Goal: Information Seeking & Learning: Learn about a topic

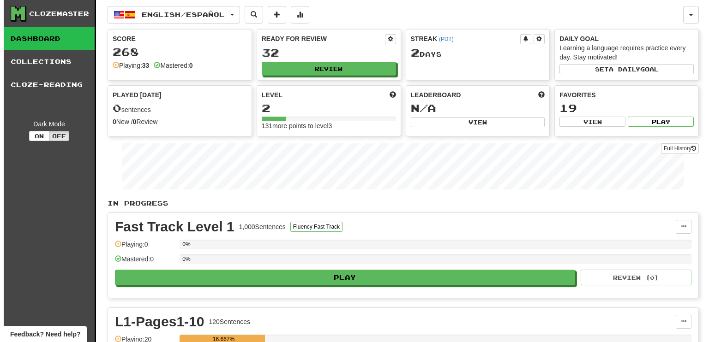
scroll to position [138, 0]
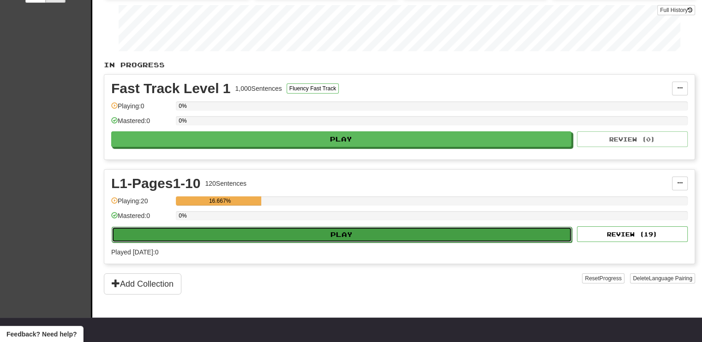
click at [450, 232] on button "Play" at bounding box center [342, 235] width 460 height 16
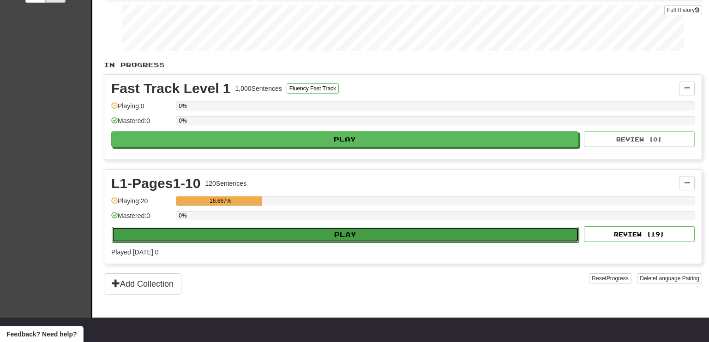
select select "**"
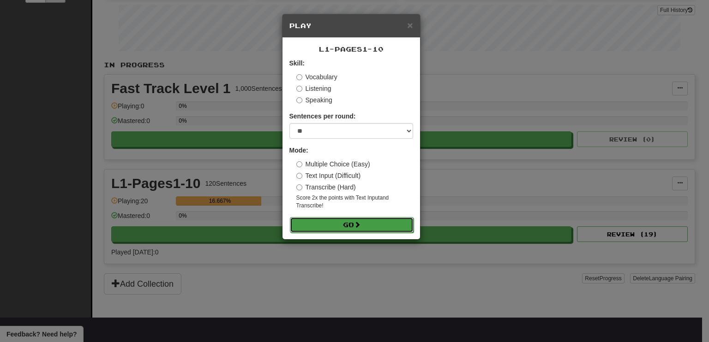
click at [360, 223] on span at bounding box center [357, 224] width 6 height 6
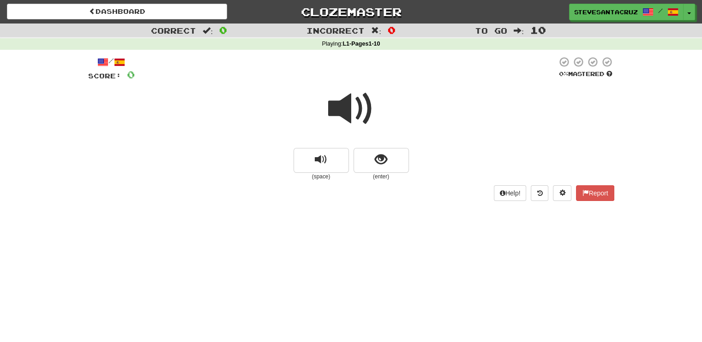
click at [343, 105] on span at bounding box center [351, 109] width 46 height 46
click at [386, 161] on span "show sentence" at bounding box center [381, 160] width 12 height 12
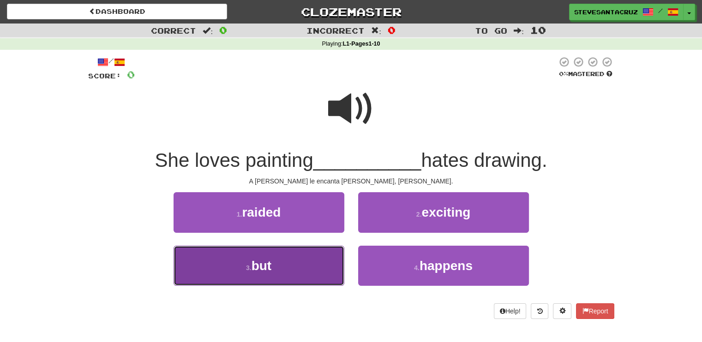
click at [284, 267] on button "3 . but" at bounding box center [258, 266] width 171 height 40
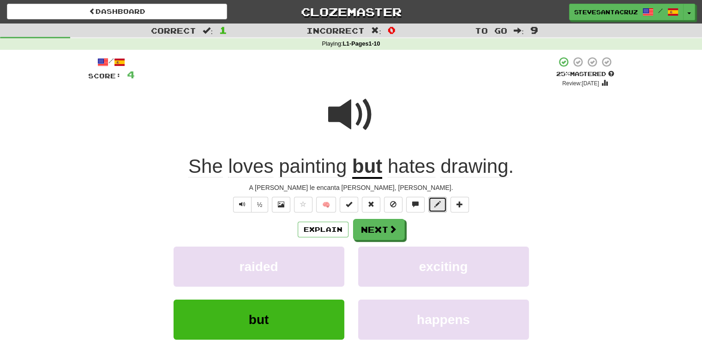
click at [441, 207] on button at bounding box center [437, 205] width 18 height 16
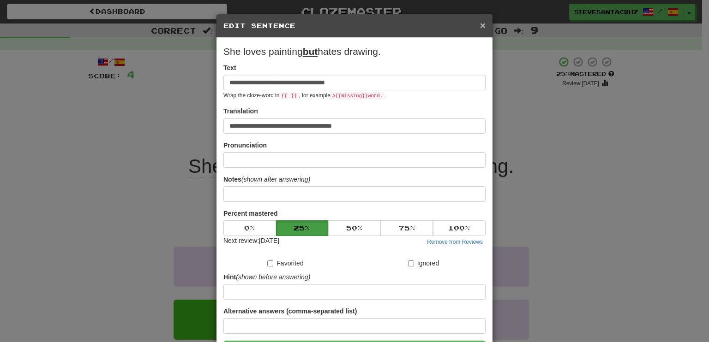
click at [480, 23] on span "×" at bounding box center [483, 25] width 6 height 11
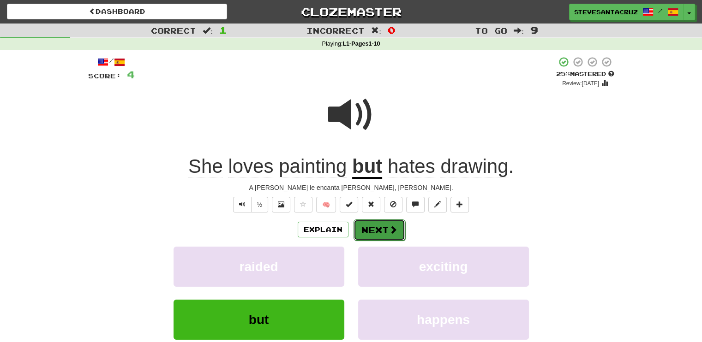
click at [375, 233] on button "Next" at bounding box center [379, 230] width 52 height 21
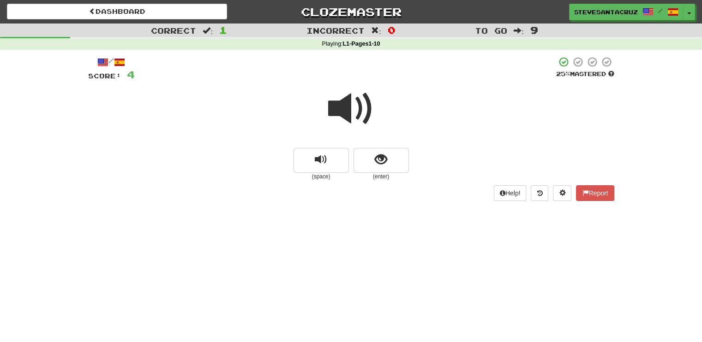
click at [351, 107] on span at bounding box center [351, 109] width 46 height 46
click at [389, 160] on button "show sentence" at bounding box center [380, 160] width 55 height 25
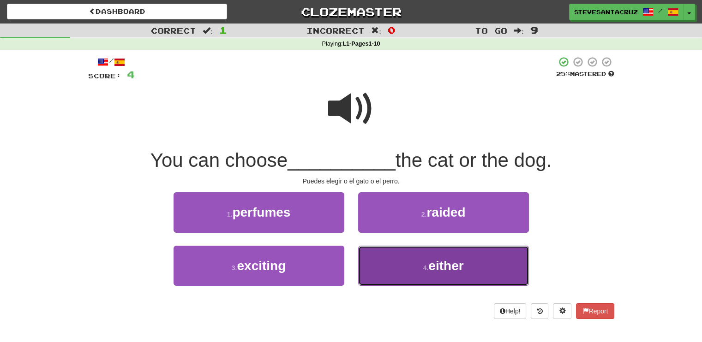
click at [393, 270] on button "4 . either" at bounding box center [443, 266] width 171 height 40
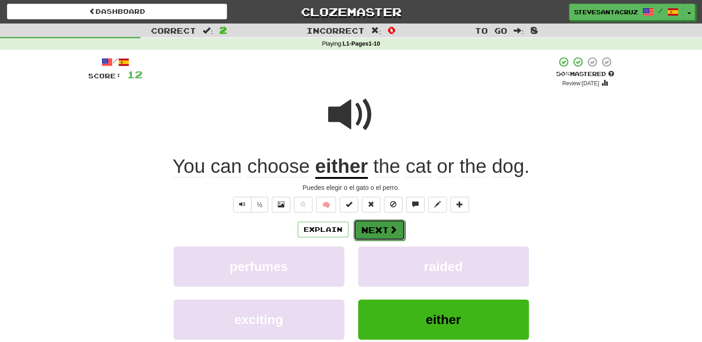
click at [376, 228] on button "Next" at bounding box center [379, 230] width 52 height 21
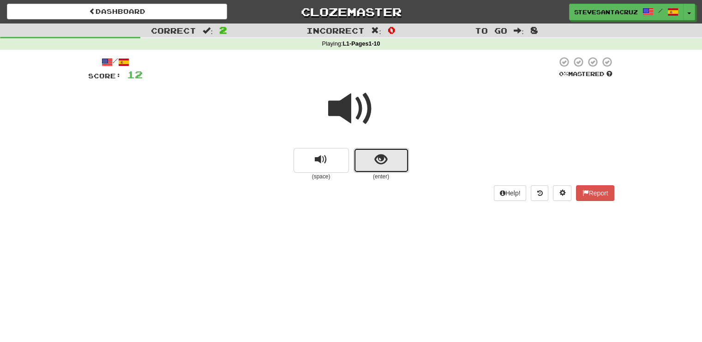
click at [378, 163] on span "show sentence" at bounding box center [381, 160] width 12 height 12
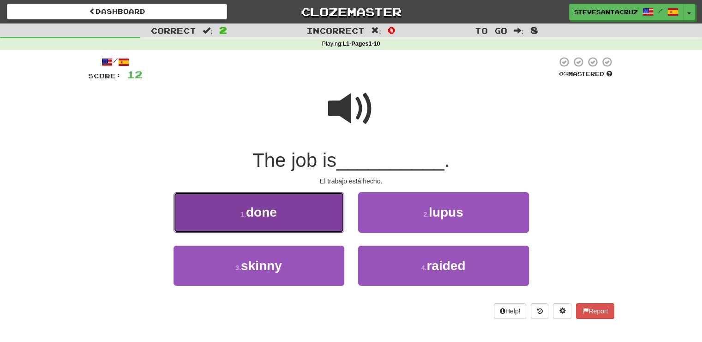
click at [279, 208] on button "1 . done" at bounding box center [258, 212] width 171 height 40
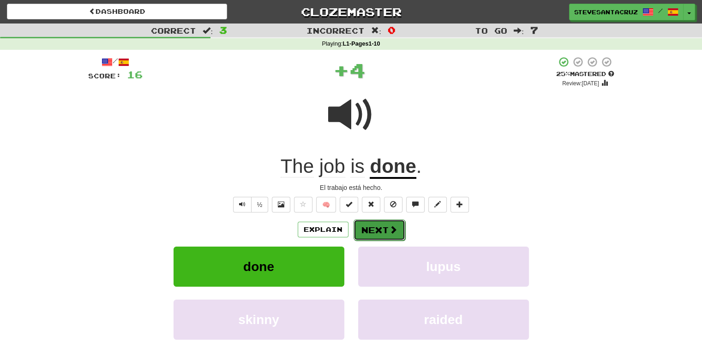
click at [385, 234] on button "Next" at bounding box center [379, 230] width 52 height 21
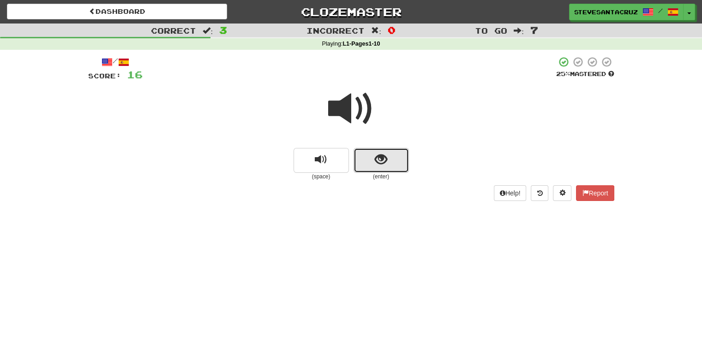
click at [379, 166] on span "show sentence" at bounding box center [381, 160] width 12 height 12
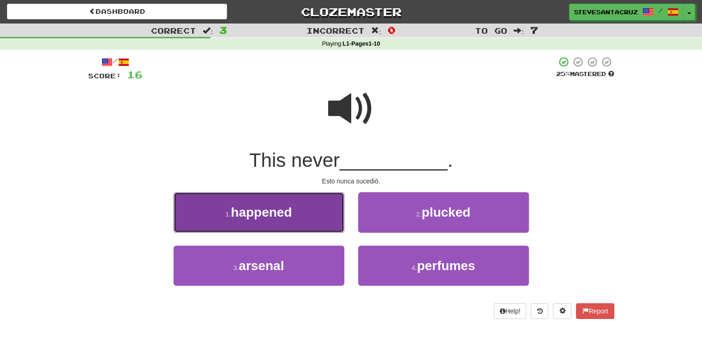
click at [322, 212] on button "1 . happened" at bounding box center [258, 212] width 171 height 40
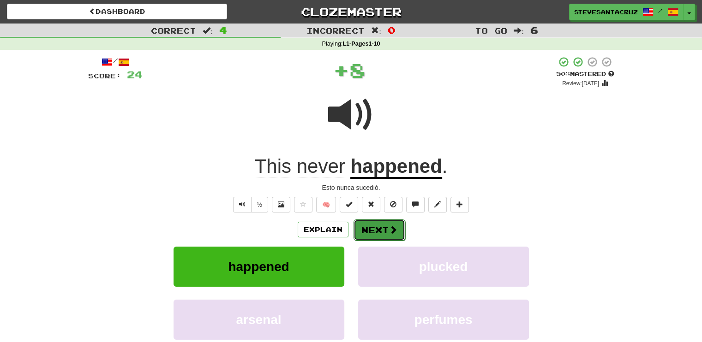
click at [378, 231] on button "Next" at bounding box center [379, 230] width 52 height 21
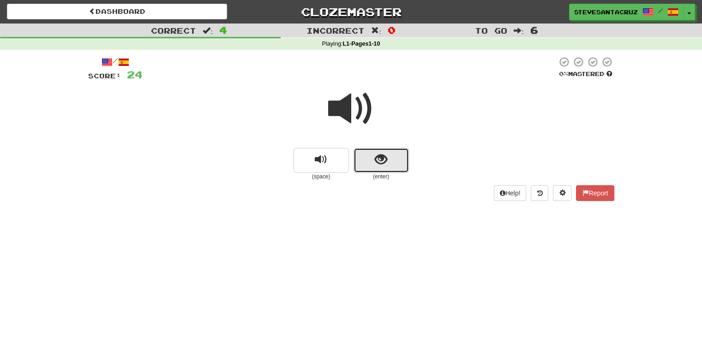
click at [386, 167] on button "show sentence" at bounding box center [380, 160] width 55 height 25
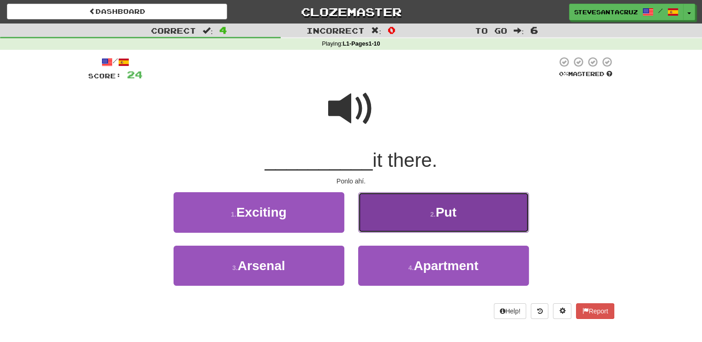
click at [411, 208] on button "2 . Put" at bounding box center [443, 212] width 171 height 40
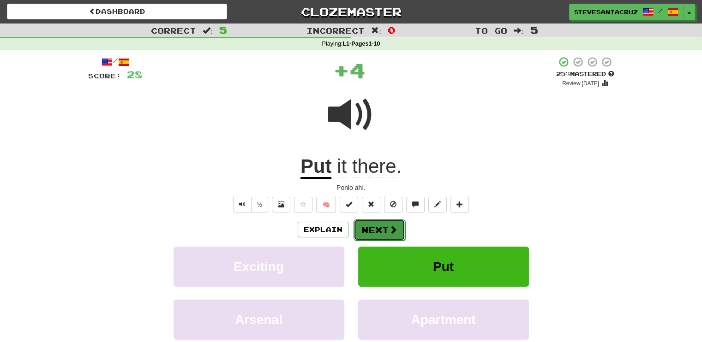
click at [370, 234] on button "Next" at bounding box center [379, 230] width 52 height 21
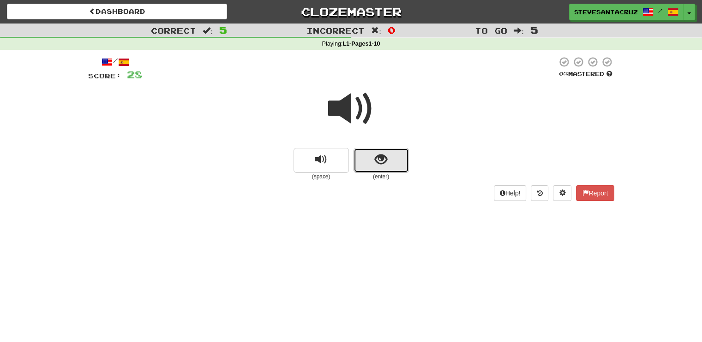
click at [376, 159] on span "show sentence" at bounding box center [381, 160] width 12 height 12
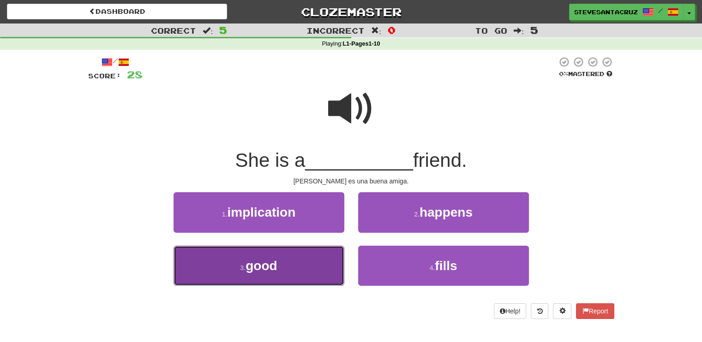
click at [289, 266] on button "3 . good" at bounding box center [258, 266] width 171 height 40
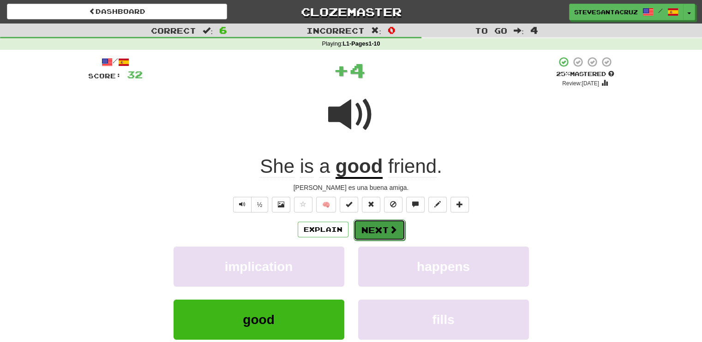
click at [393, 232] on span at bounding box center [393, 230] width 8 height 8
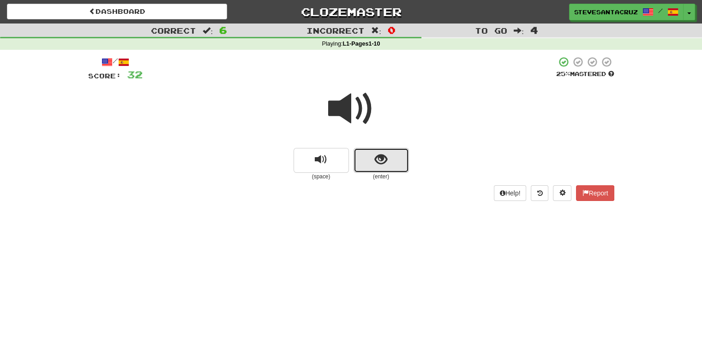
click at [371, 163] on button "show sentence" at bounding box center [380, 160] width 55 height 25
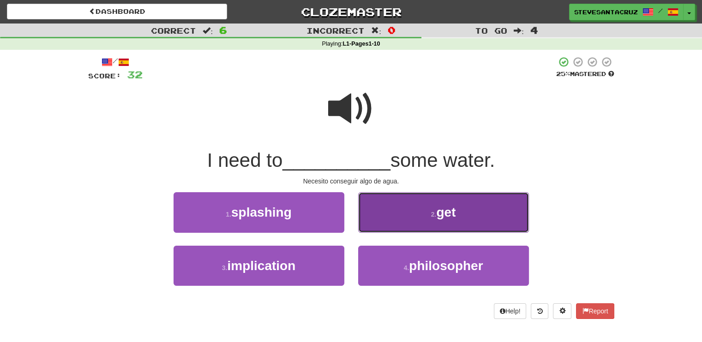
click at [402, 214] on button "2 . get" at bounding box center [443, 212] width 171 height 40
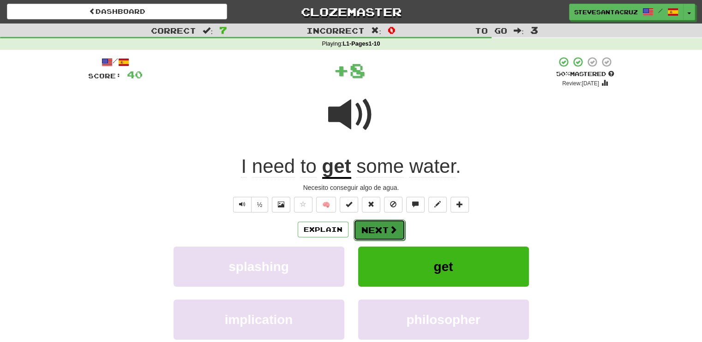
click at [370, 228] on button "Next" at bounding box center [379, 230] width 52 height 21
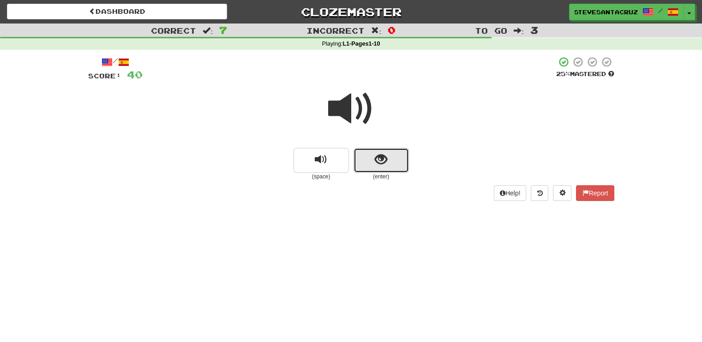
click at [371, 167] on button "show sentence" at bounding box center [380, 160] width 55 height 25
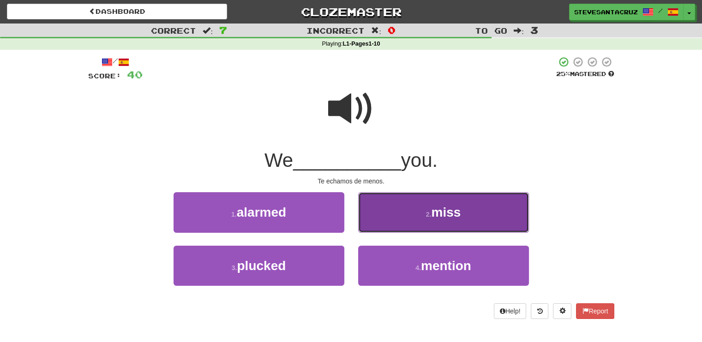
click at [434, 221] on button "2 . miss" at bounding box center [443, 212] width 171 height 40
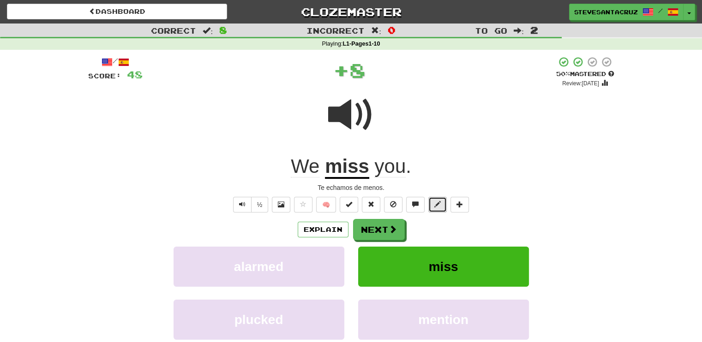
click at [434, 203] on span at bounding box center [437, 204] width 6 height 6
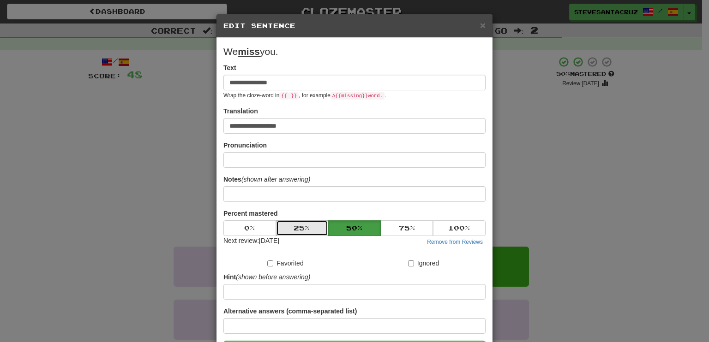
click at [305, 232] on button "25 %" at bounding box center [302, 229] width 53 height 16
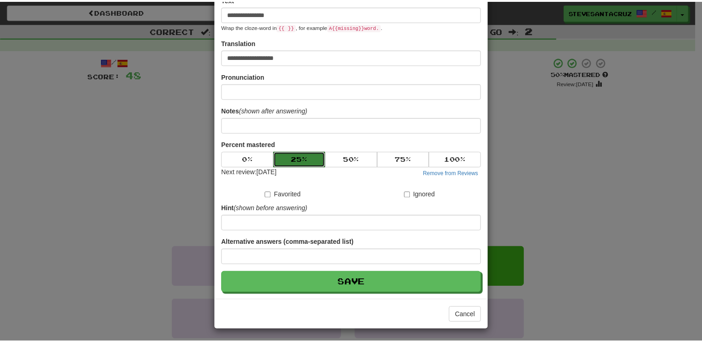
scroll to position [70, 0]
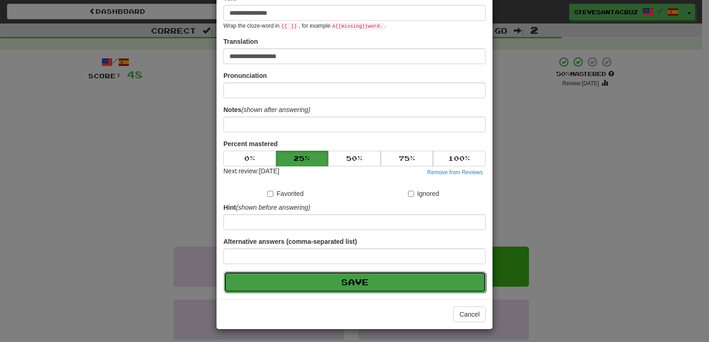
click at [328, 280] on button "Save" at bounding box center [355, 282] width 262 height 21
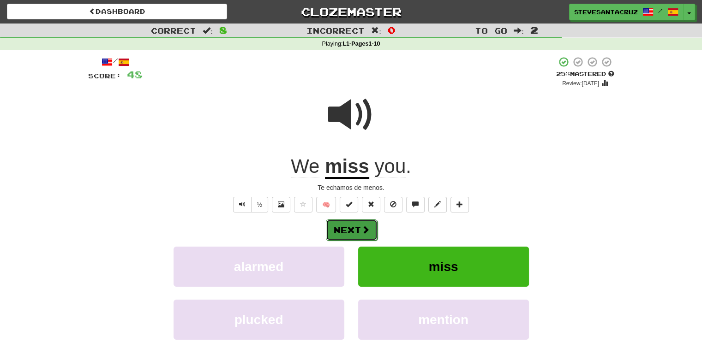
click at [351, 230] on button "Next" at bounding box center [352, 230] width 52 height 21
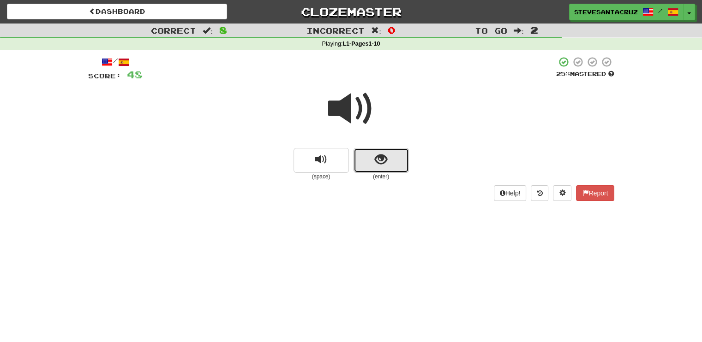
click at [375, 169] on button "show sentence" at bounding box center [380, 160] width 55 height 25
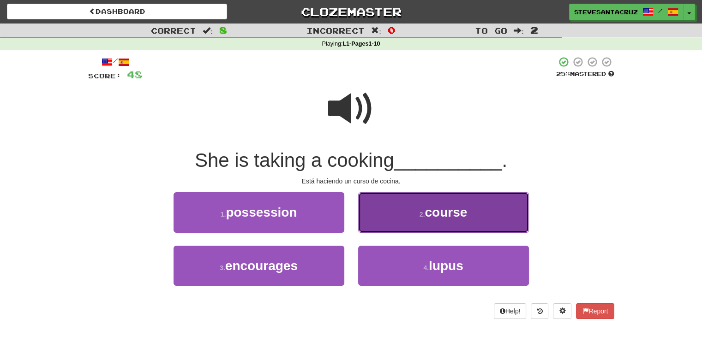
click at [412, 213] on button "2 . course" at bounding box center [443, 212] width 171 height 40
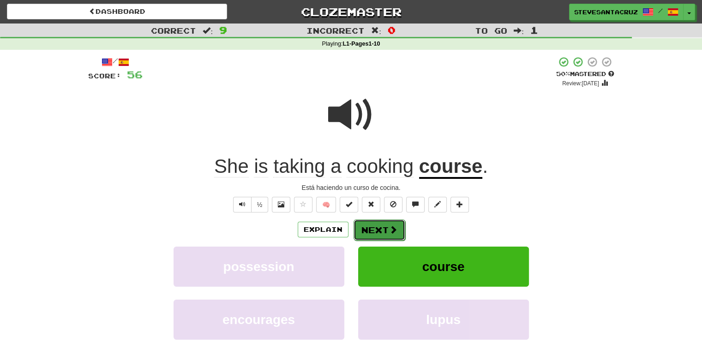
click at [390, 228] on span at bounding box center [393, 230] width 8 height 8
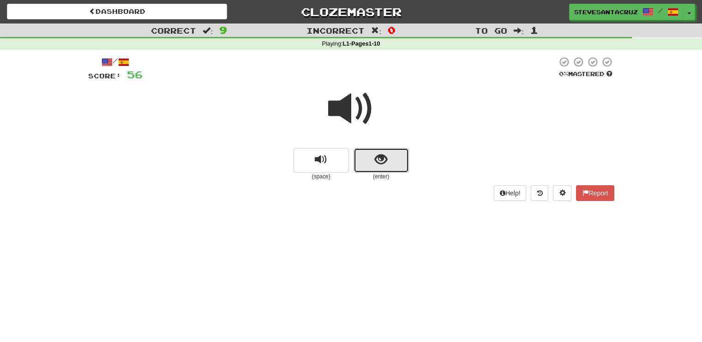
click at [382, 160] on span "show sentence" at bounding box center [381, 160] width 12 height 12
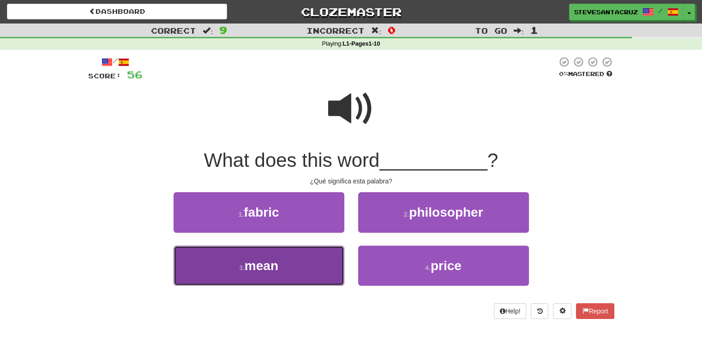
click at [272, 262] on span "mean" at bounding box center [262, 266] width 34 height 14
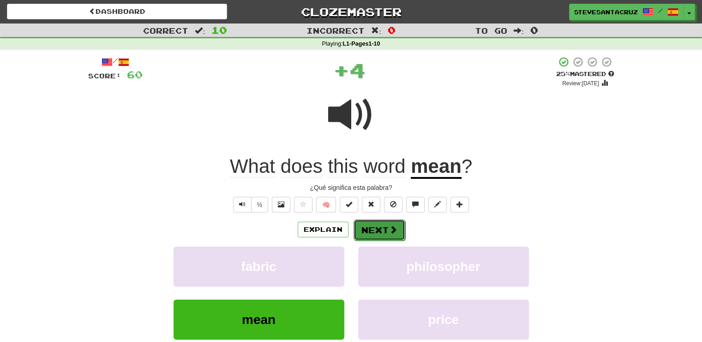
click at [385, 225] on button "Next" at bounding box center [379, 230] width 52 height 21
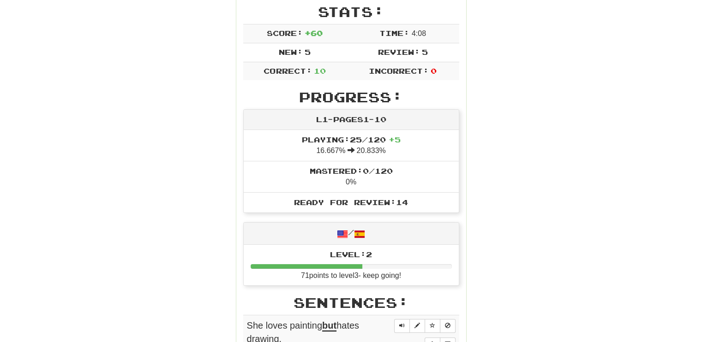
scroll to position [150, 0]
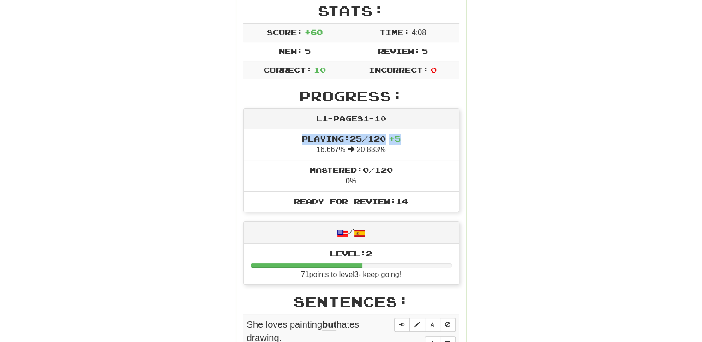
drag, startPoint x: 698, startPoint y: 116, endPoint x: 705, endPoint y: 130, distance: 16.3
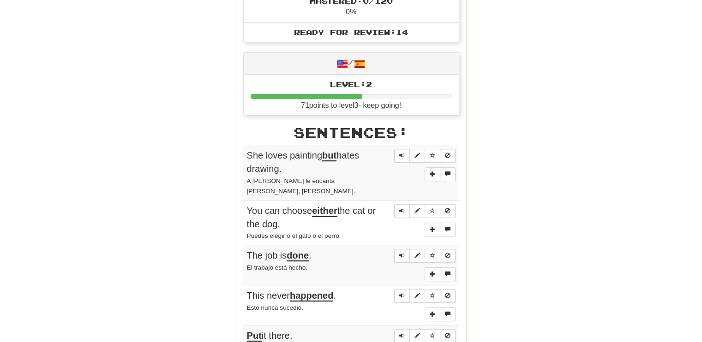
scroll to position [317, 0]
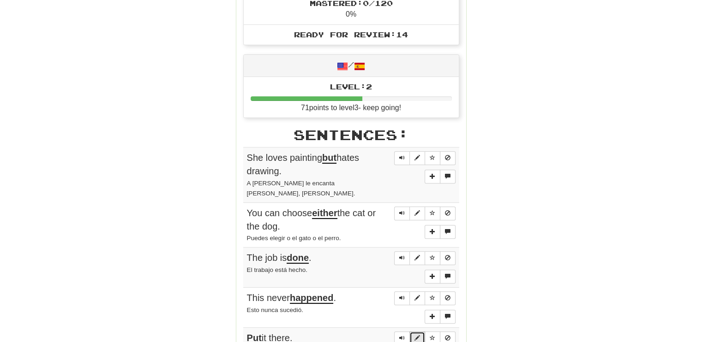
click at [419, 335] on span "Sentence controls" at bounding box center [417, 338] width 6 height 6
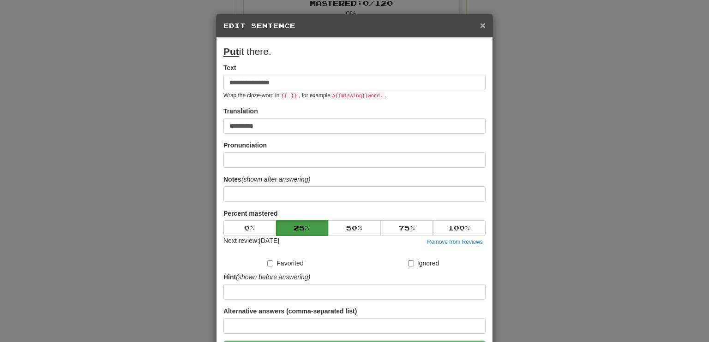
click at [480, 23] on span "×" at bounding box center [483, 25] width 6 height 11
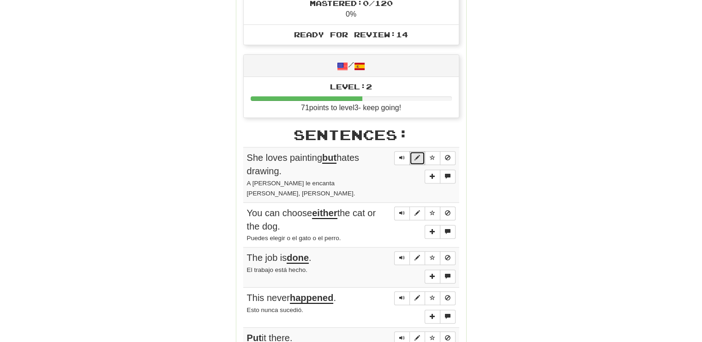
click at [418, 155] on span "Sentence controls" at bounding box center [417, 158] width 6 height 6
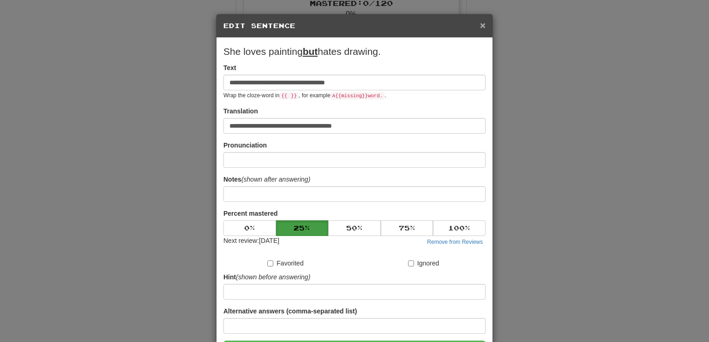
click at [480, 26] on span "×" at bounding box center [483, 25] width 6 height 11
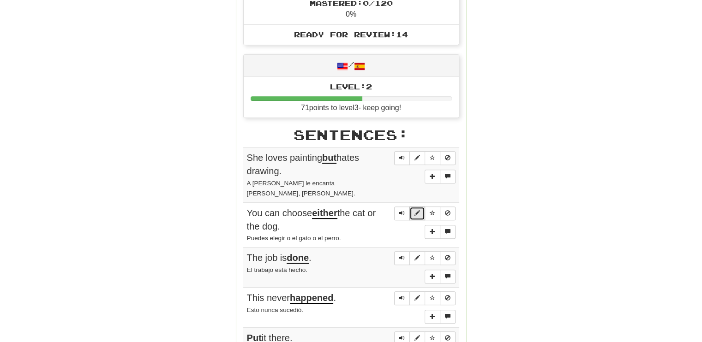
click at [417, 210] on span "Sentence controls" at bounding box center [417, 213] width 6 height 6
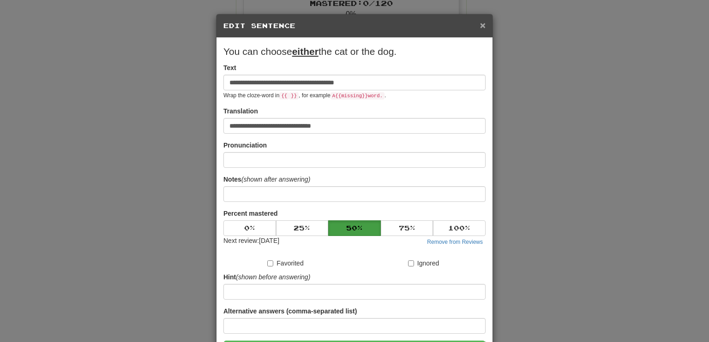
click at [480, 23] on span "×" at bounding box center [483, 25] width 6 height 11
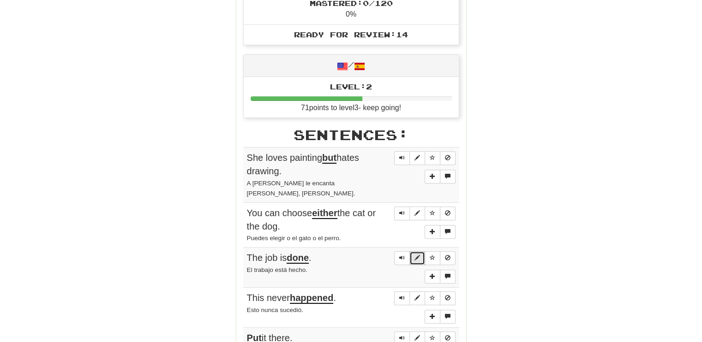
click at [415, 255] on span "Sentence controls" at bounding box center [417, 258] width 6 height 6
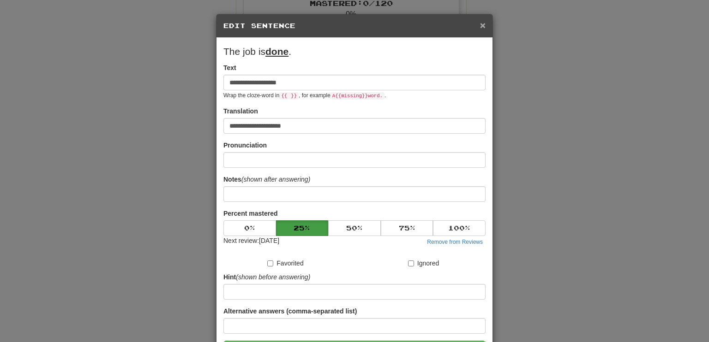
click at [480, 21] on span "×" at bounding box center [483, 25] width 6 height 11
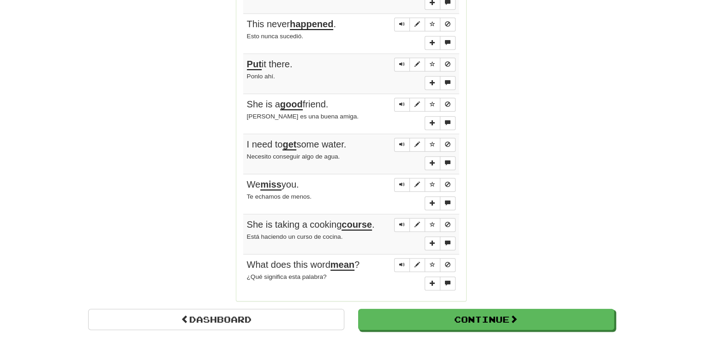
scroll to position [604, 0]
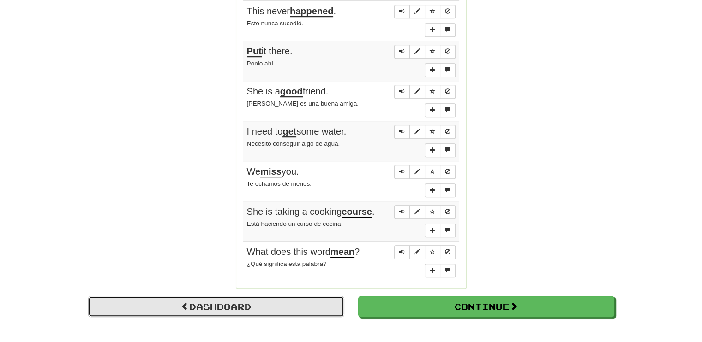
click at [251, 296] on link "Dashboard" at bounding box center [216, 306] width 256 height 21
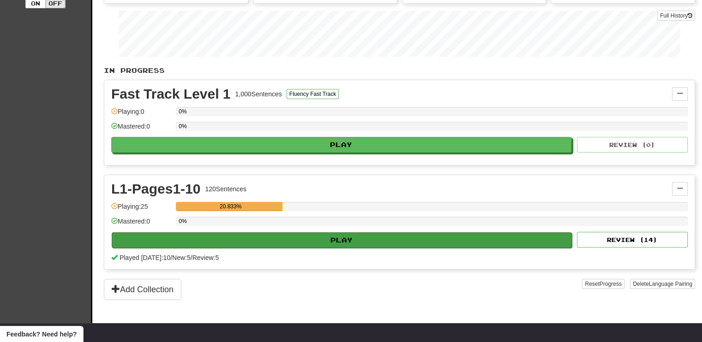
scroll to position [138, 0]
